Goal: Navigation & Orientation: Find specific page/section

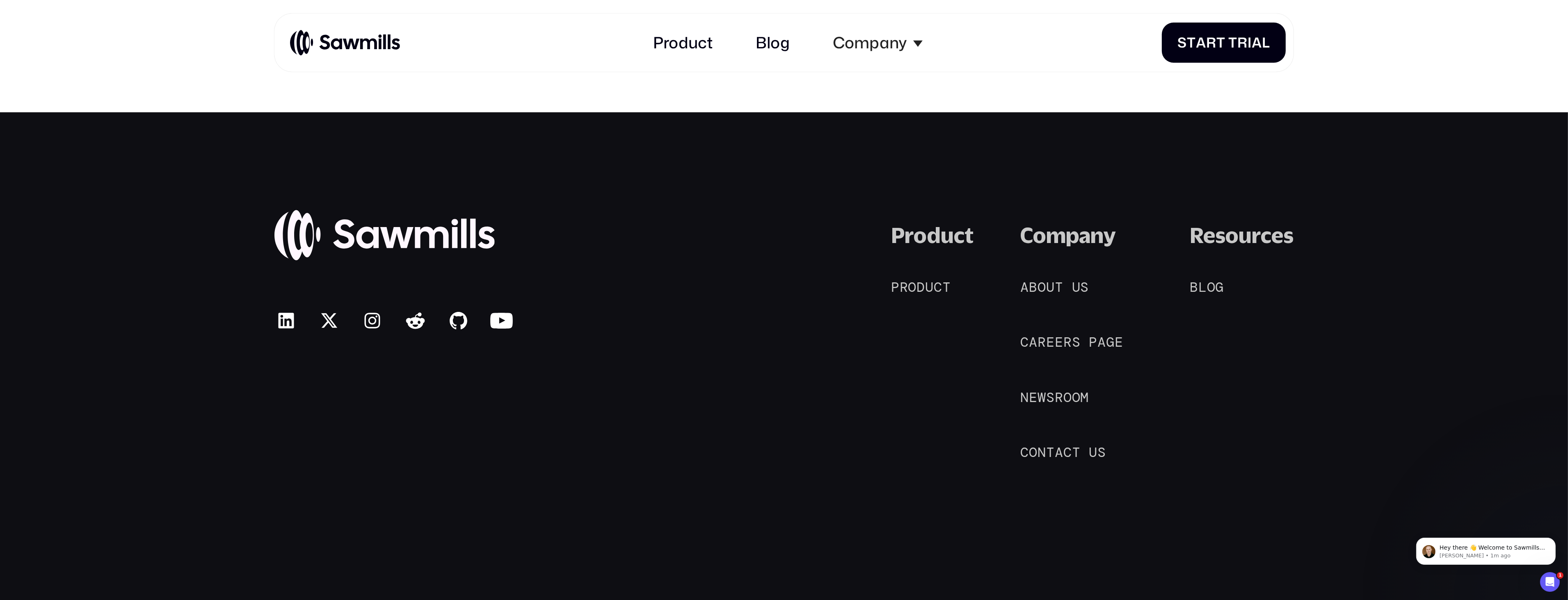
scroll to position [8227, 0]
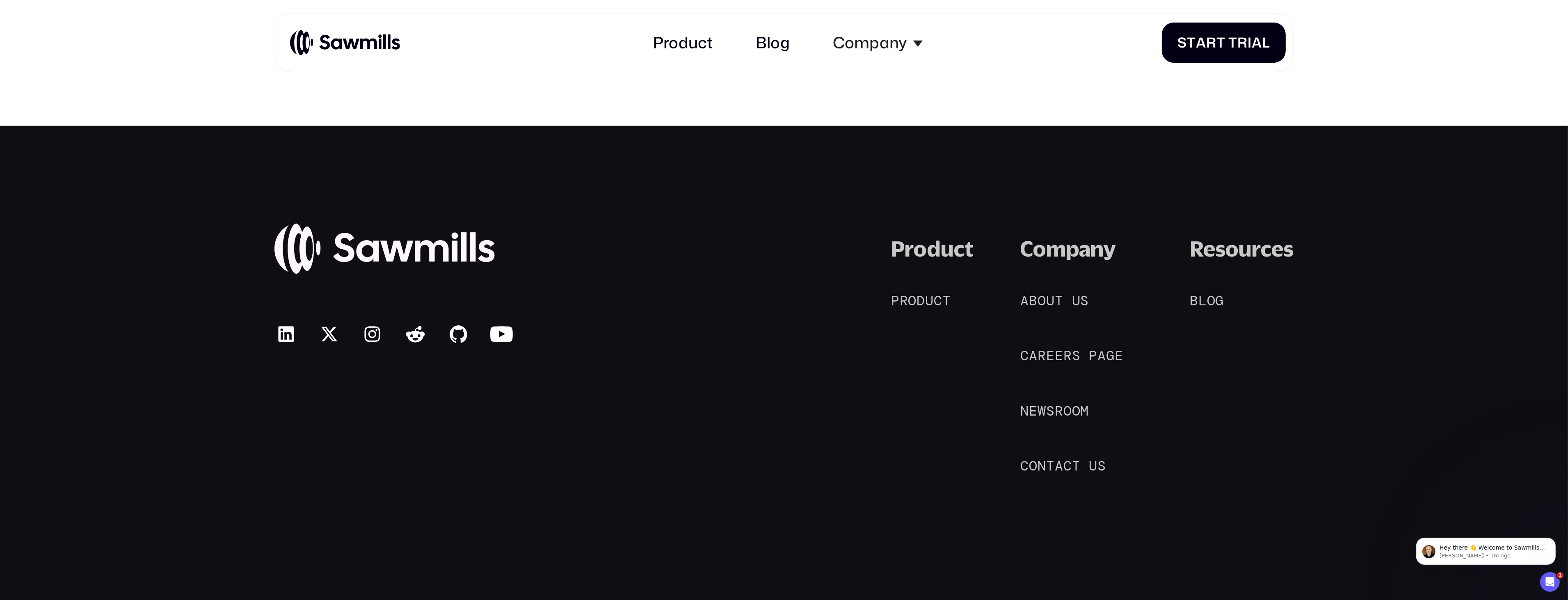
click at [385, 45] on img at bounding box center [345, 42] width 110 height 26
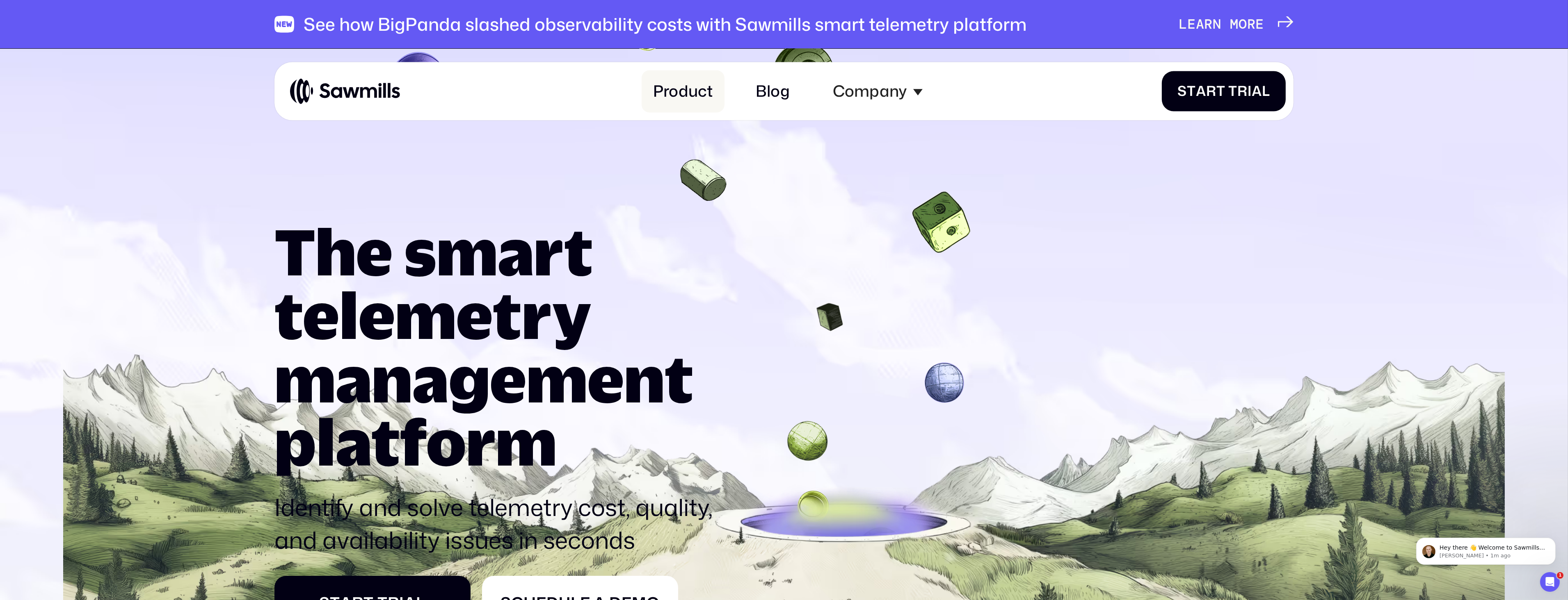
click at [697, 101] on link "Product" at bounding box center [682, 91] width 83 height 43
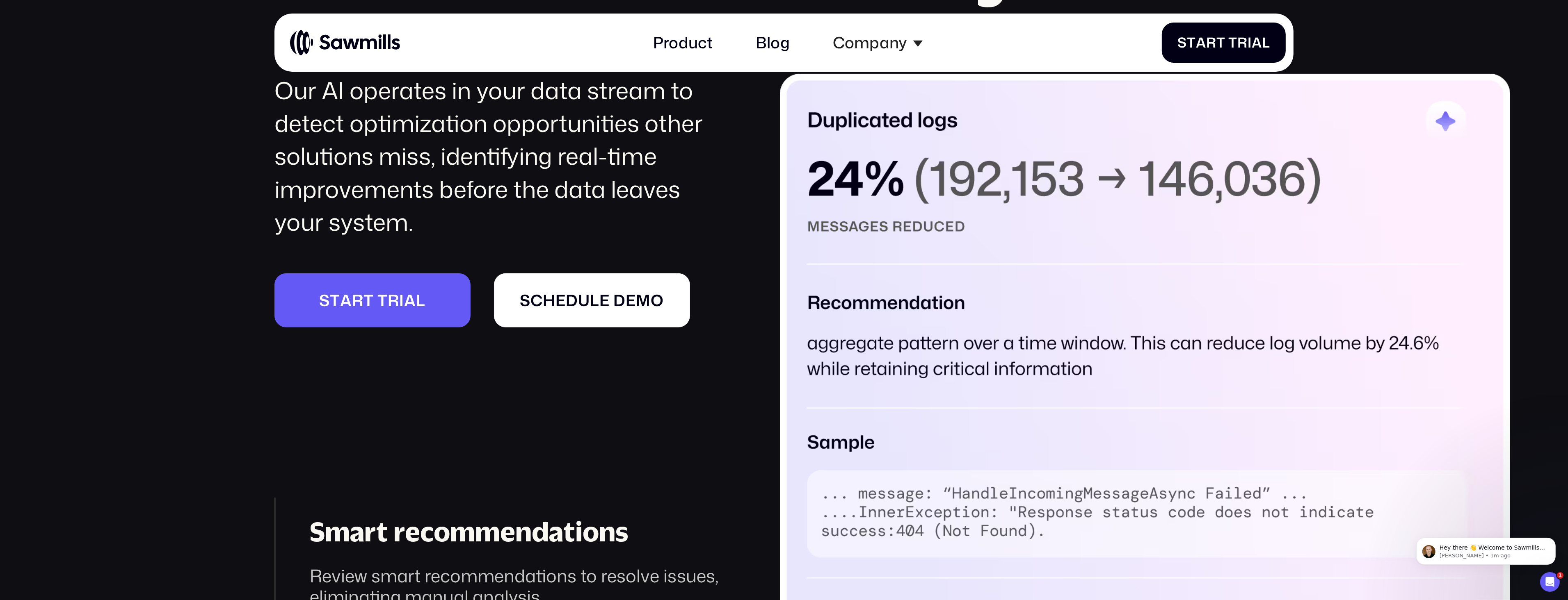
scroll to position [2377, 0]
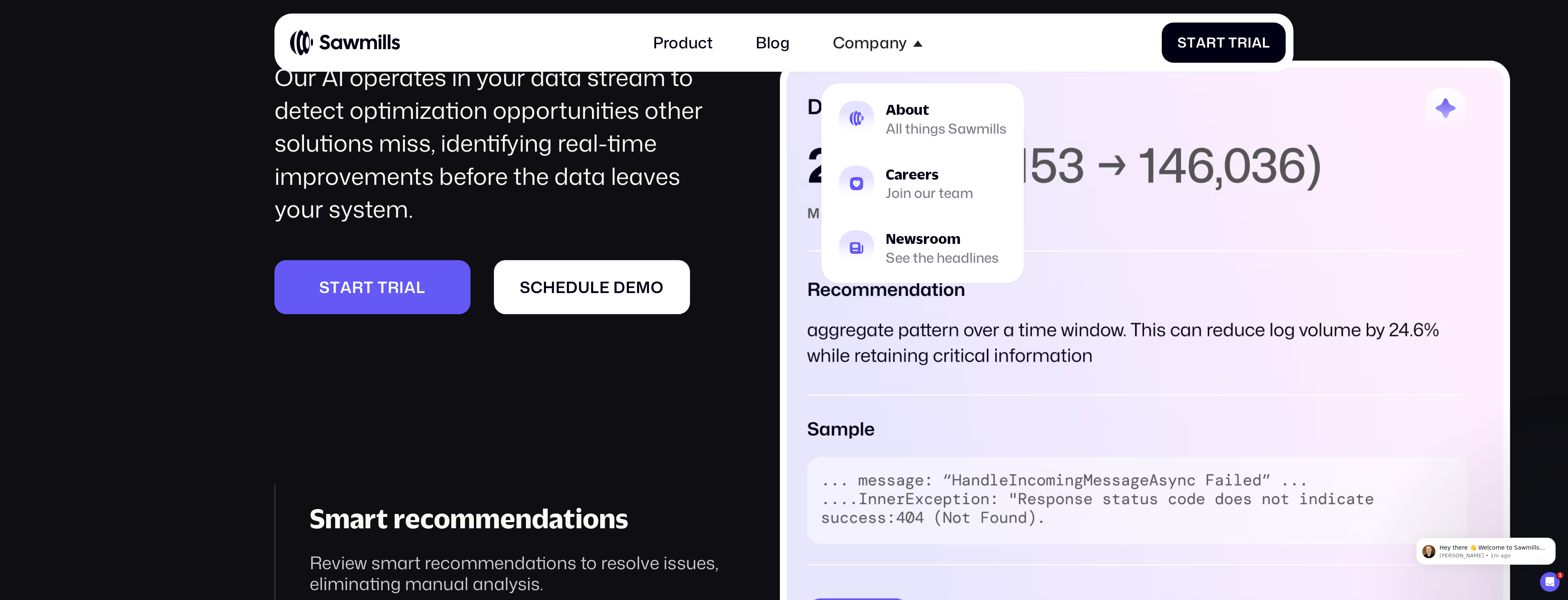
click at [863, 82] on nav "About All things Sawmills Careers Join our team Newsroom See the headlines" at bounding box center [922, 174] width 203 height 220
click at [872, 103] on img at bounding box center [856, 118] width 35 height 35
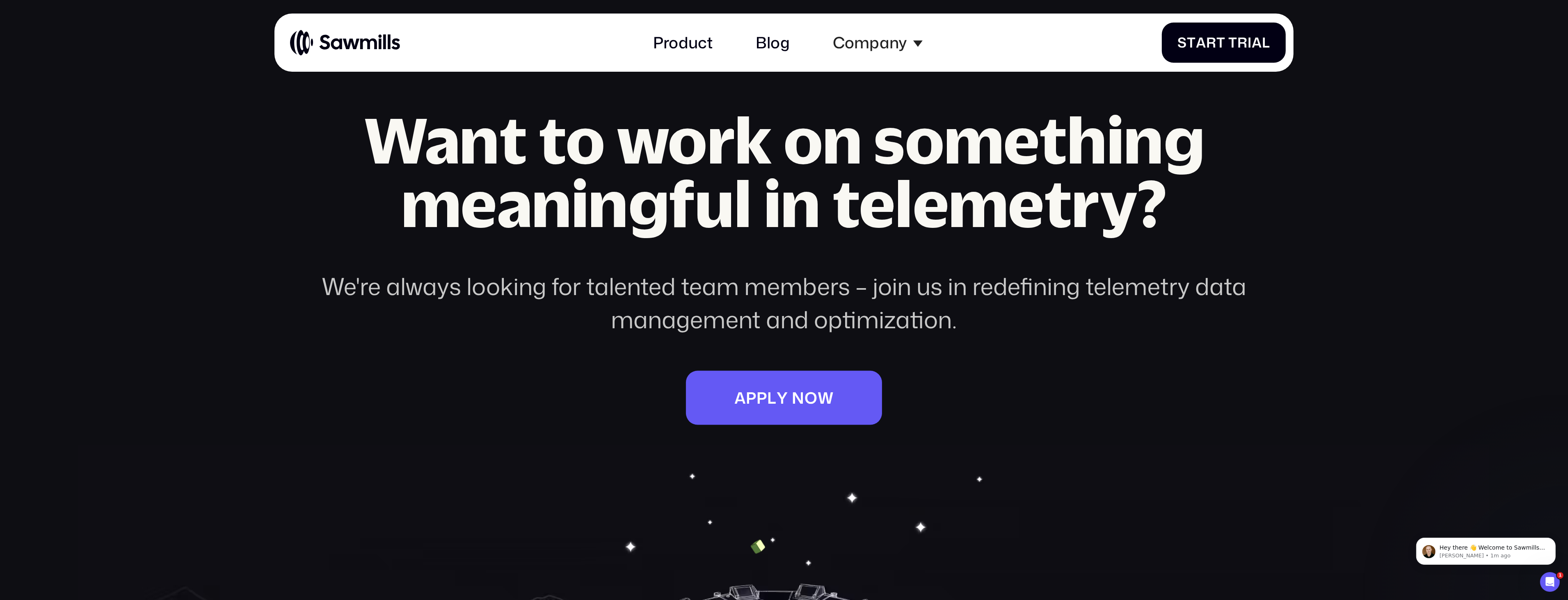
scroll to position [2914, 0]
